Goal: Use online tool/utility: Utilize a website feature to perform a specific function

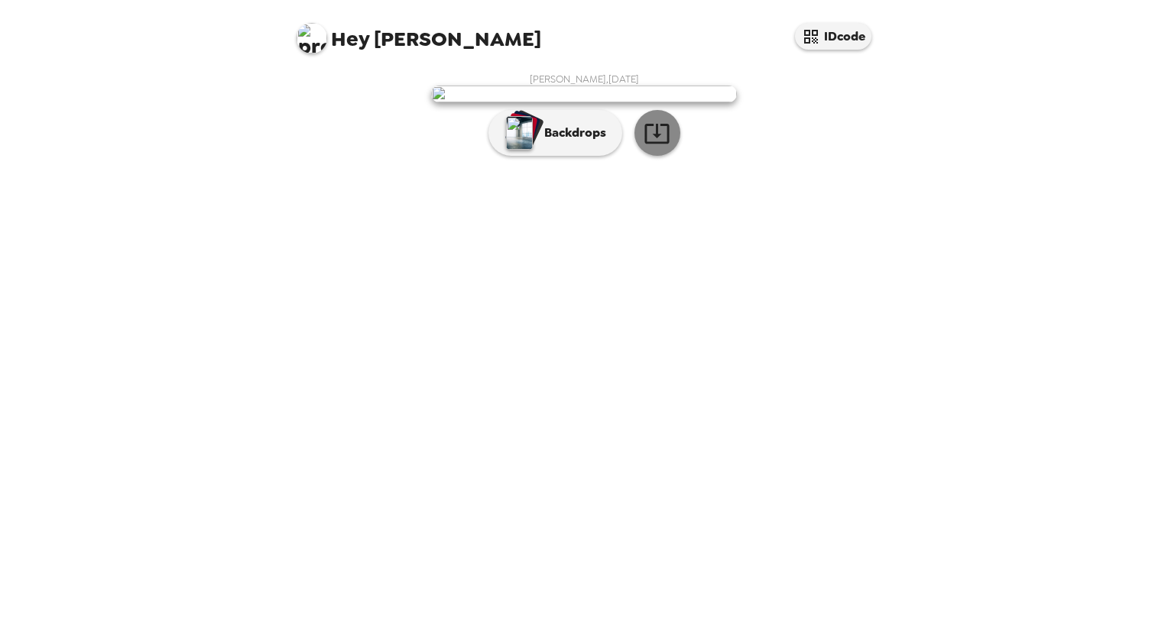
click at [651, 144] on icon "button" at bounding box center [656, 134] width 24 height 20
drag, startPoint x: 602, startPoint y: 503, endPoint x: 558, endPoint y: 512, distance: 45.3
click at [558, 156] on button "Backdrops" at bounding box center [555, 133] width 134 height 46
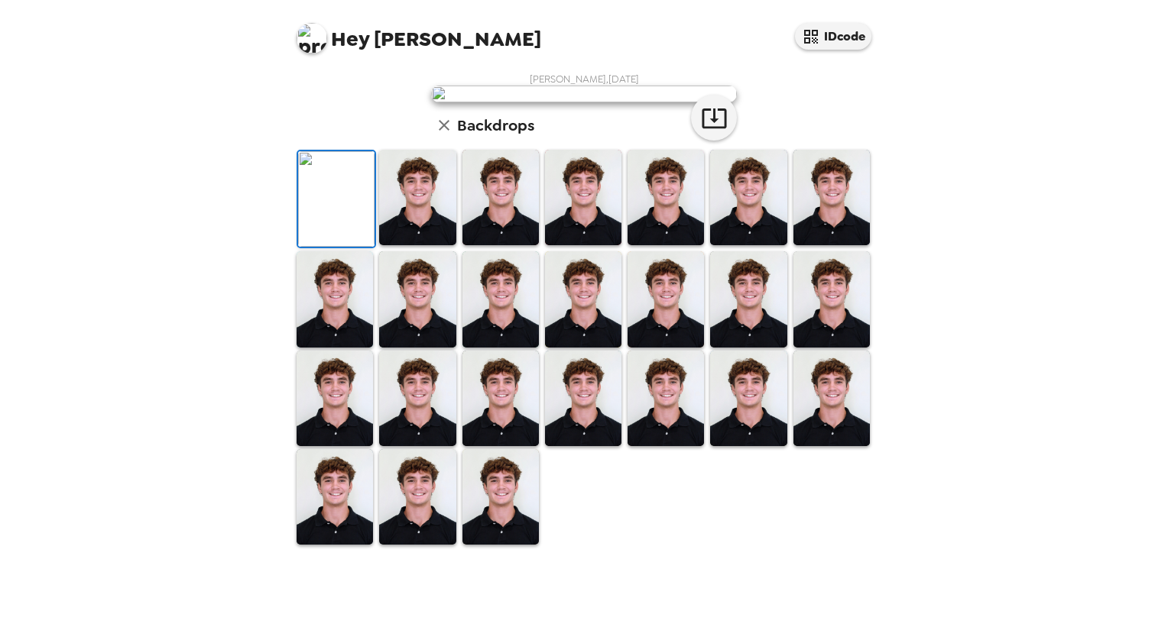
scroll to position [289, 0]
click at [530, 245] on img at bounding box center [500, 198] width 76 height 96
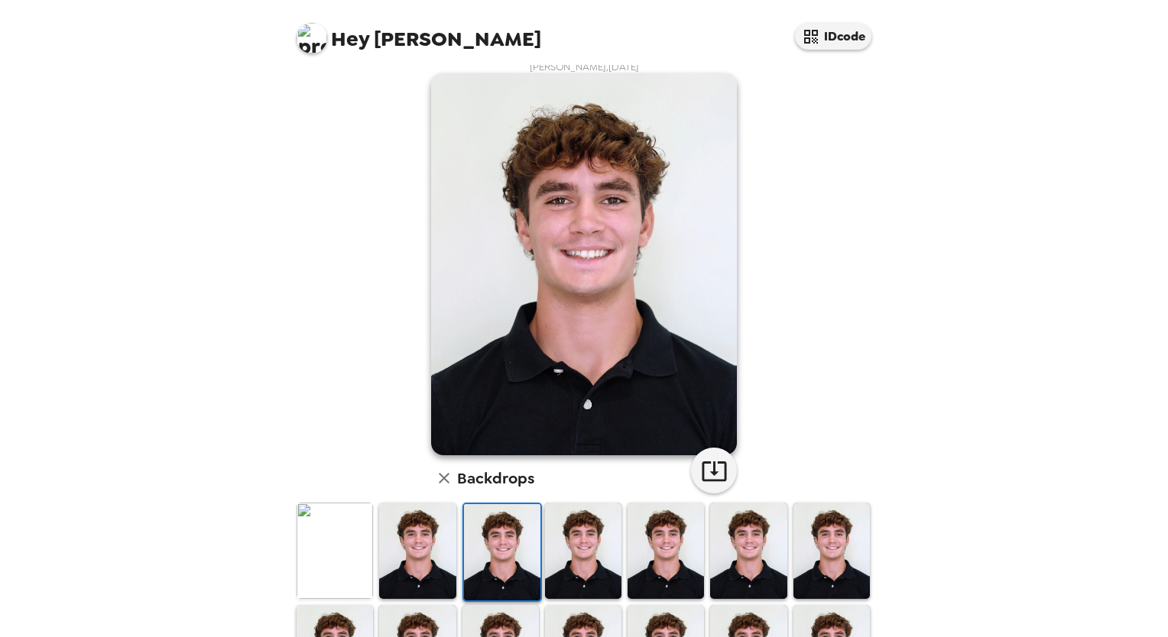
scroll to position [0, 0]
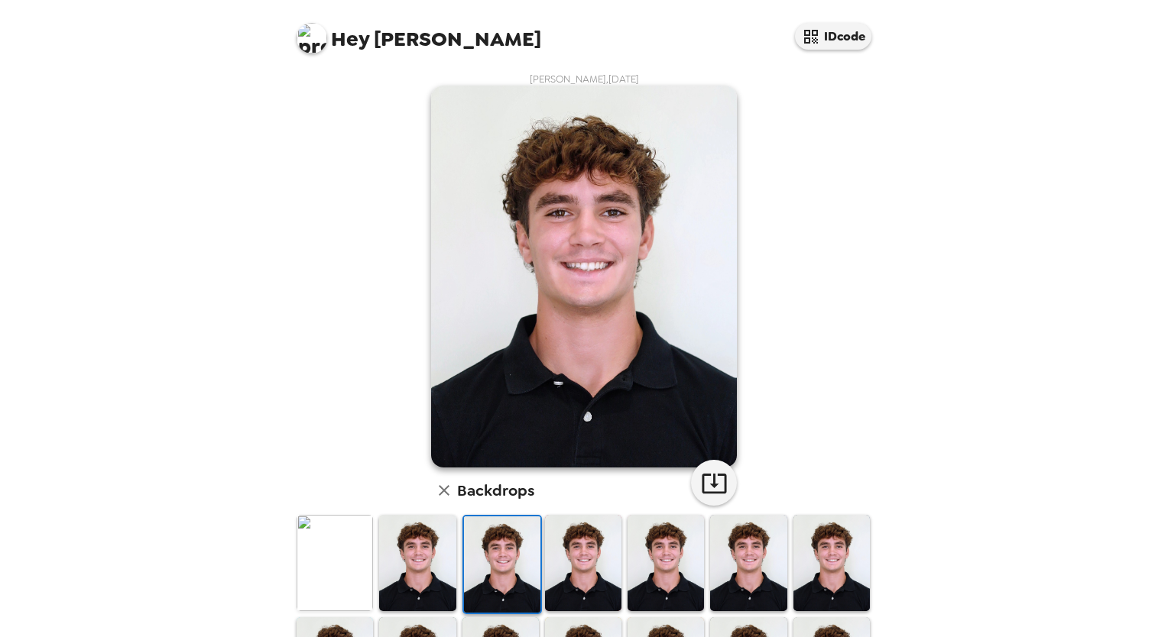
click at [431, 569] on img at bounding box center [417, 563] width 76 height 96
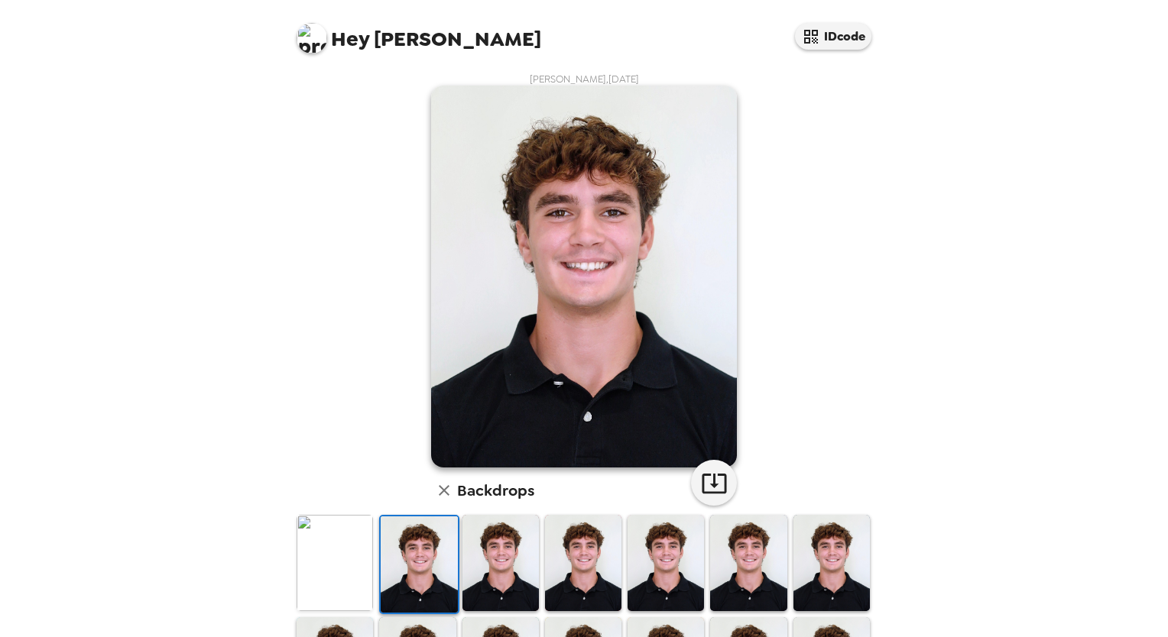
click at [490, 563] on img at bounding box center [500, 563] width 76 height 96
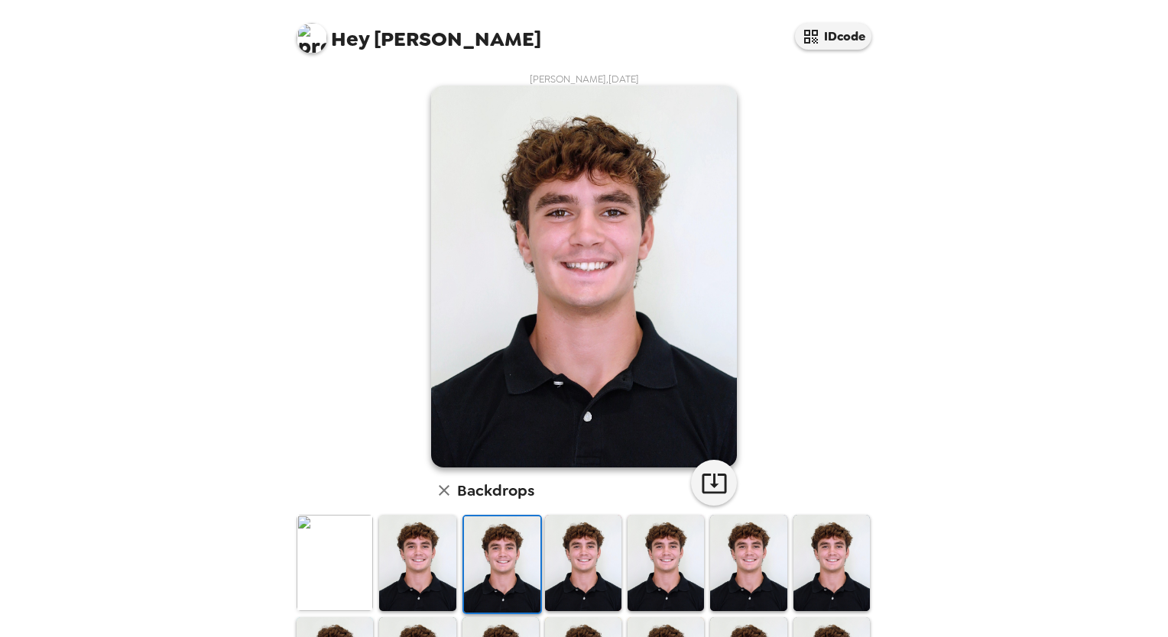
click at [434, 561] on img at bounding box center [417, 563] width 76 height 96
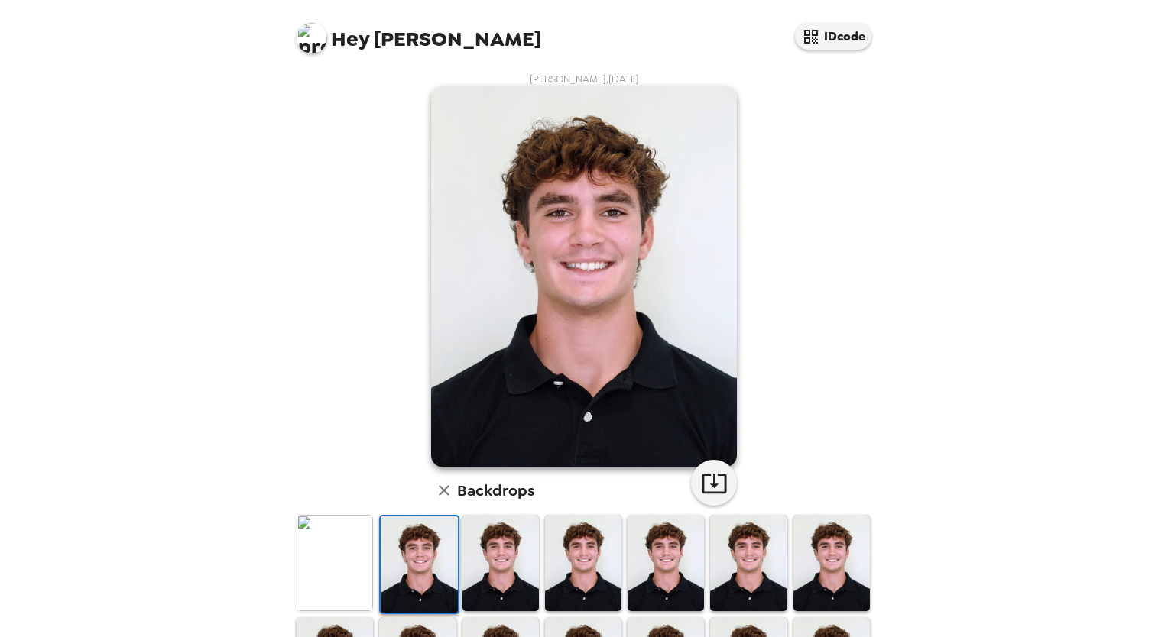
click at [445, 487] on icon "button" at bounding box center [444, 490] width 18 height 18
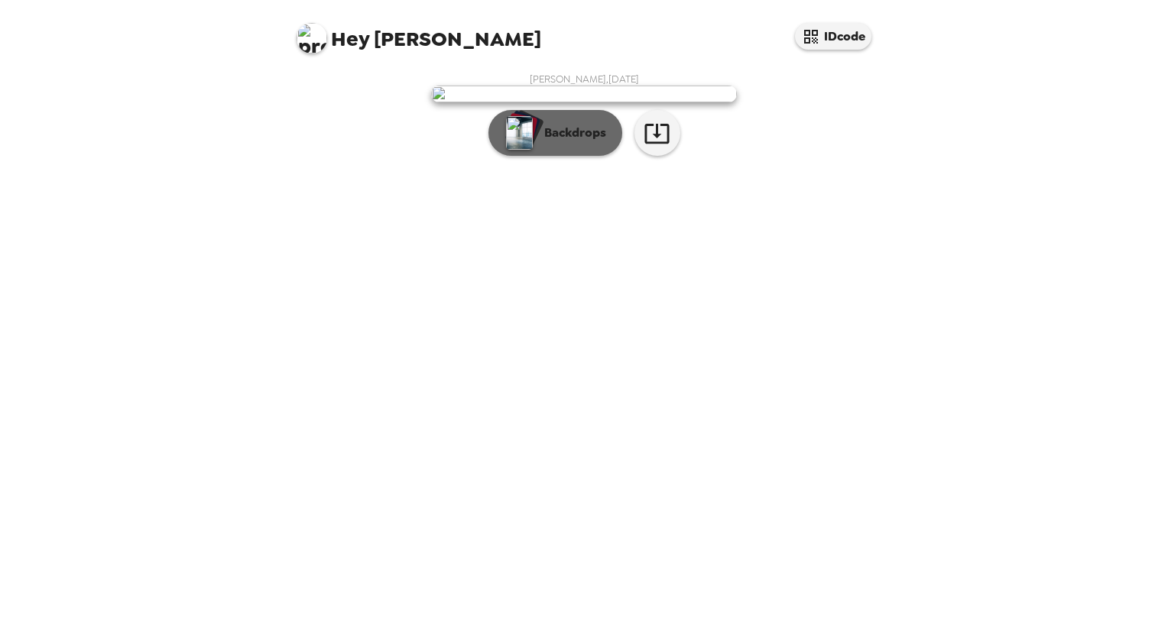
click at [515, 150] on img "button" at bounding box center [519, 133] width 27 height 34
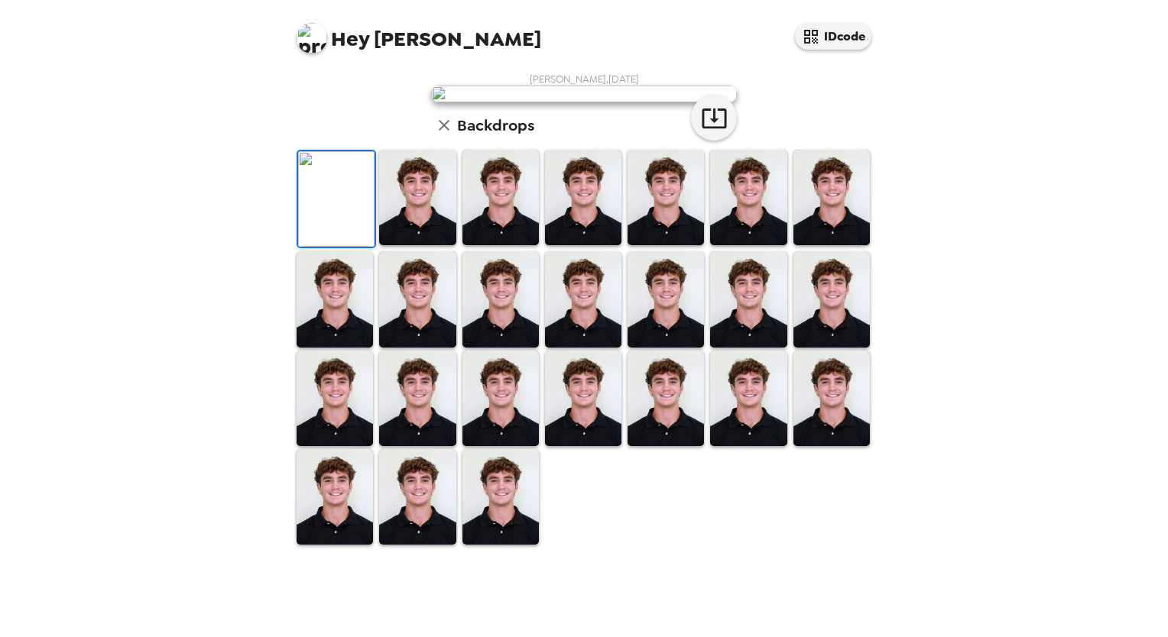
scroll to position [289, 0]
click at [484, 545] on img at bounding box center [500, 497] width 76 height 96
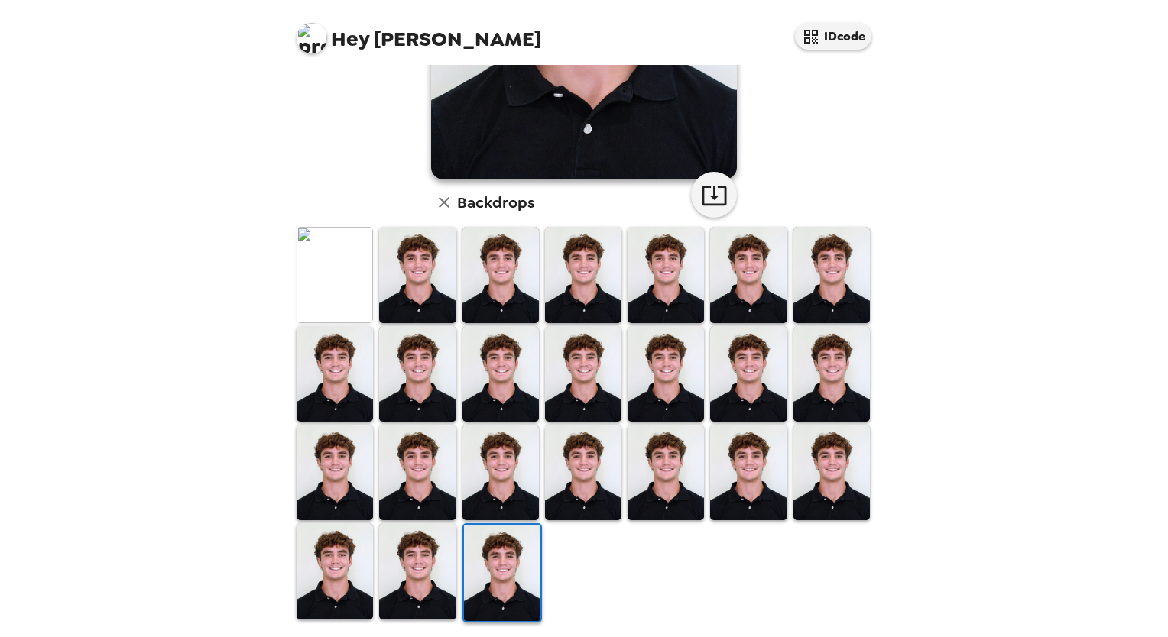
click at [330, 295] on img at bounding box center [334, 275] width 76 height 96
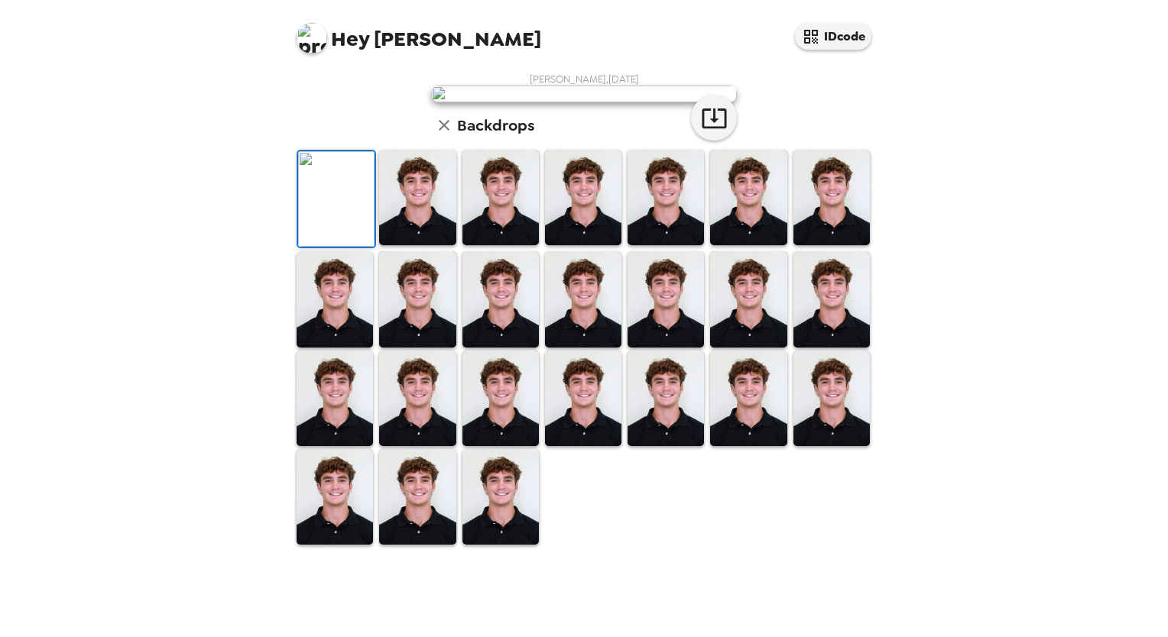
scroll to position [0, 0]
click at [316, 38] on img at bounding box center [311, 38] width 31 height 31
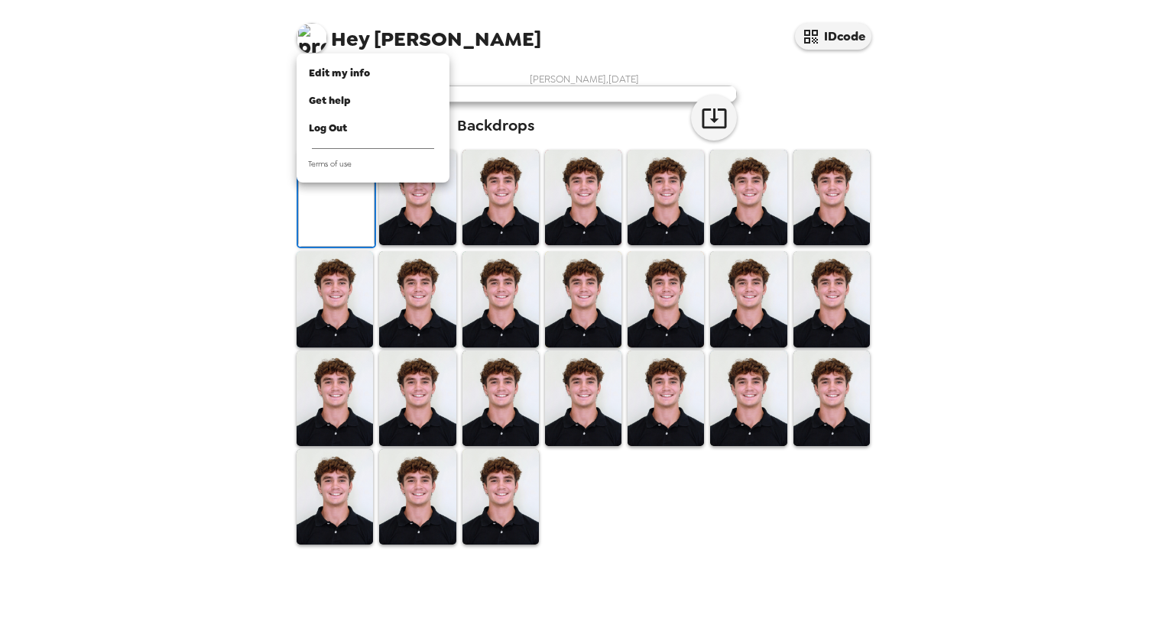
click at [316, 38] on div at bounding box center [584, 318] width 1168 height 637
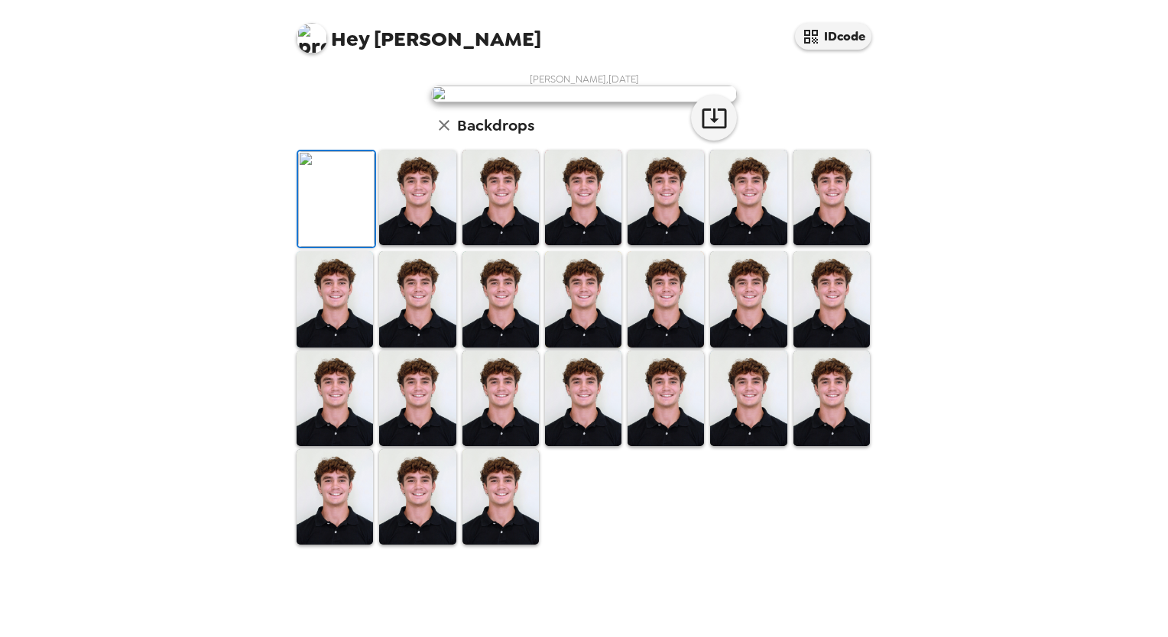
scroll to position [289, 0]
